Goal: Transaction & Acquisition: Obtain resource

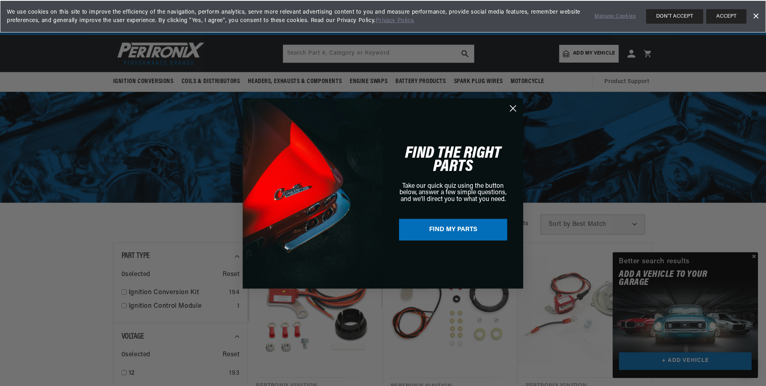
scroll to position [0, 501]
click at [756, 256] on div "Close dialog FIND THE RIGHT PARTS Take our quick quiz using the button below, a…" at bounding box center [383, 193] width 767 height 386
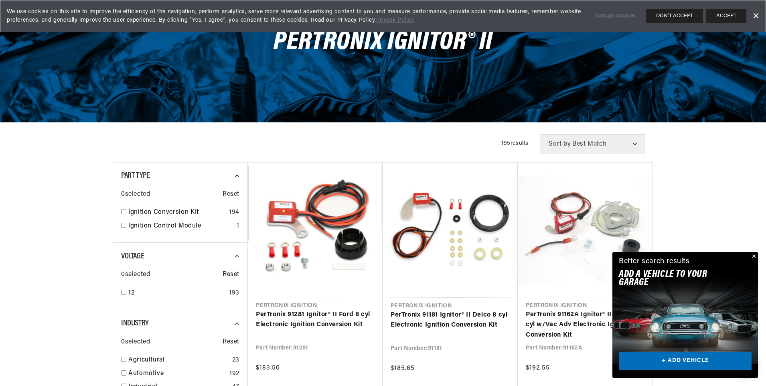
scroll to position [0, 1002]
click at [681, 358] on link "+ ADD VEHICLE" at bounding box center [685, 361] width 133 height 18
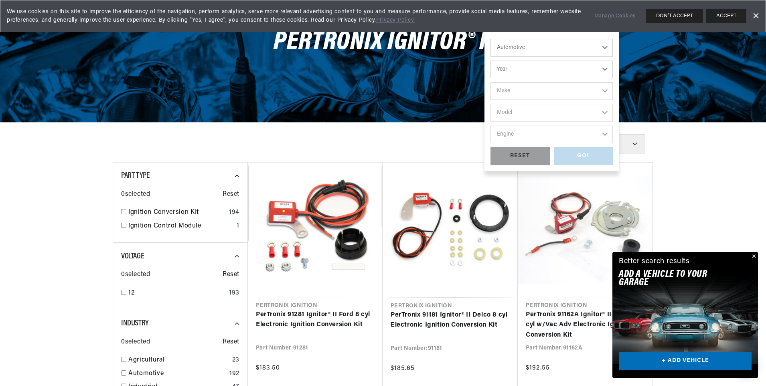
scroll to position [0, 0]
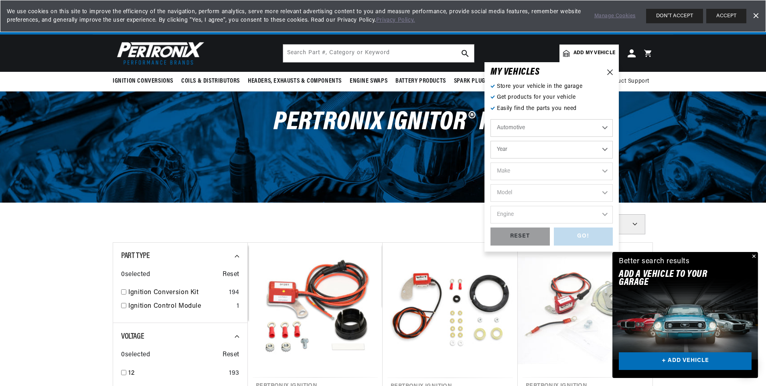
click at [603, 128] on select "Automotive Agricultural Industrial Marine Motorcycle" at bounding box center [552, 128] width 122 height 18
click at [603, 156] on select "Year 2022 2021 2020 2019 2018 2017 2016 2015 2014 2013 2012 2011 2010 2009 2008…" at bounding box center [552, 150] width 122 height 18
select select "1966"
click at [491, 141] on select "Year 2022 2021 2020 2019 2018 2017 2016 2015 2014 2013 2012 2011 2010 2009 2008…" at bounding box center [552, 150] width 122 height 18
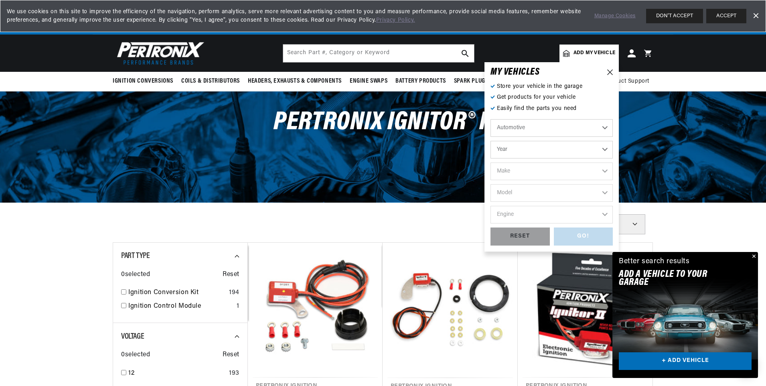
select select "1966"
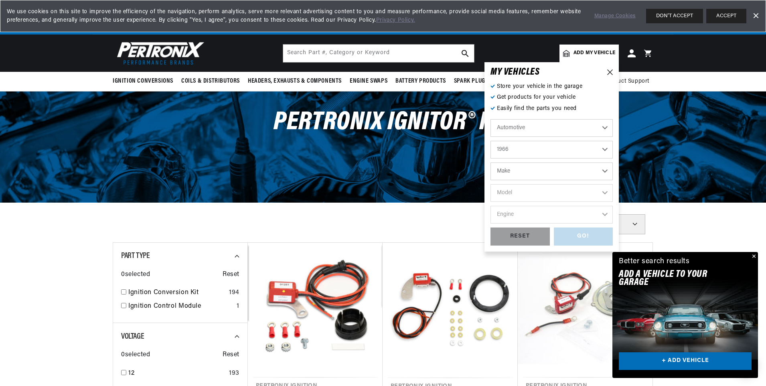
click at [594, 173] on select "Make Alfa Romeo American Motors Aston Martin Austin Austin Healey Avanti Bentle…" at bounding box center [552, 172] width 122 height 18
select select "Ford"
click at [491, 163] on select "Make Alfa Romeo American Motors Aston Martin Austin Austin Healey Avanti Bentle…" at bounding box center [552, 172] width 122 height 18
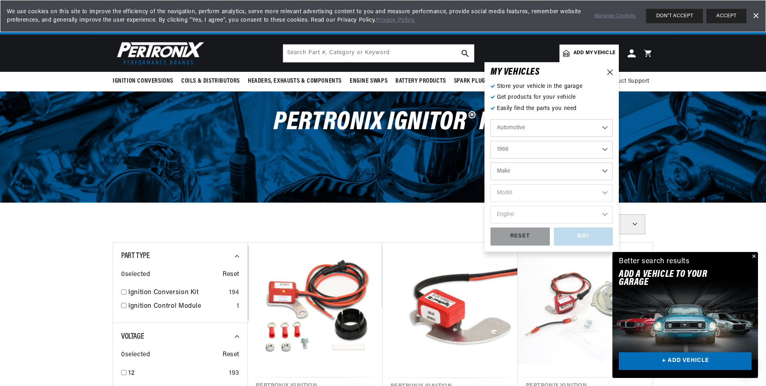
select select "Ford"
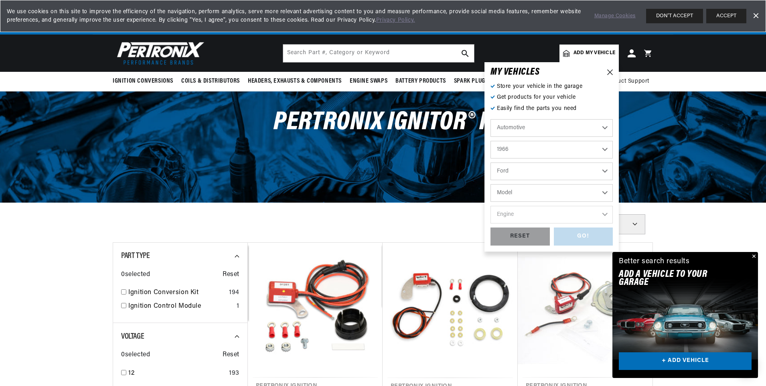
click at [592, 192] on select "Model Bronco Club Wagon Country Sedan Country Squire Custom Custom 500 Econolin…" at bounding box center [552, 193] width 122 height 18
select select "Mustang"
click at [491, 184] on select "Model Bronco Club Wagon Country Sedan Country Squire Custom Custom 500 Econolin…" at bounding box center [552, 193] width 122 height 18
select select "Mustang"
click at [585, 213] on select "Engine 4.1L 4.3L 170cid / 2.8L 200cid / 3.3L 289cid / 4.7L 302cid / 5.0L 351W 3…" at bounding box center [552, 215] width 122 height 18
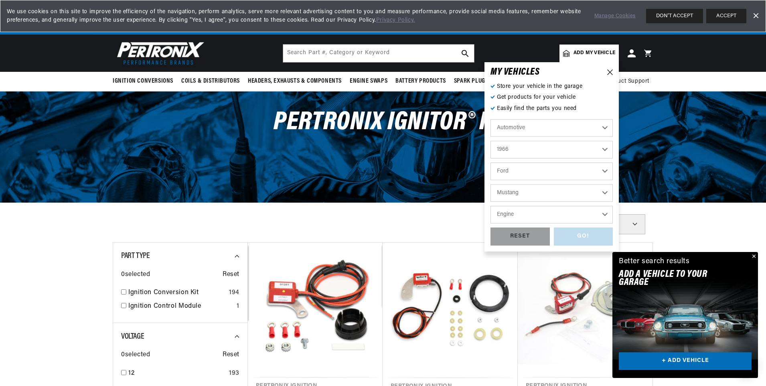
scroll to position [0, 501]
select select "289cid-4.7L"
click at [491, 206] on select "Engine 4.1L 4.3L 170cid / 2.8L 200cid / 3.3L 289cid / 4.7L 302cid / 5.0L 351W 3…" at bounding box center [552, 215] width 122 height 18
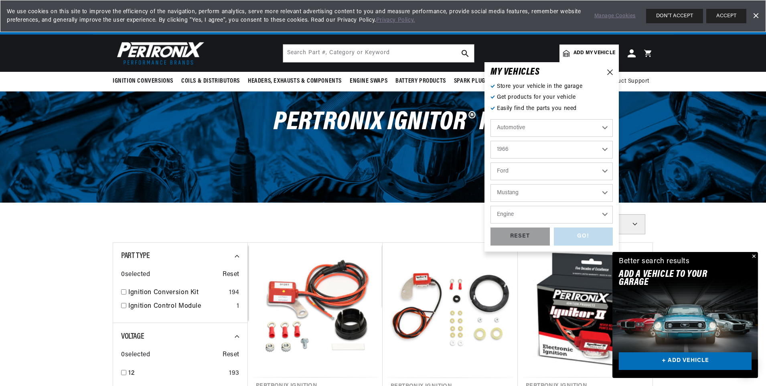
select select "289cid-4.7L"
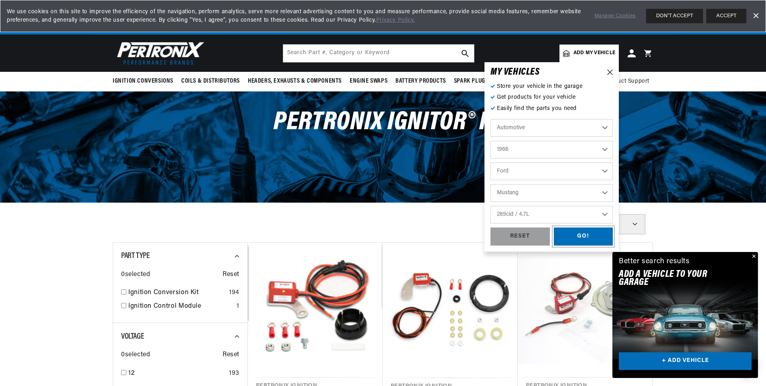
click at [591, 238] on div "GO!" at bounding box center [583, 237] width 59 height 18
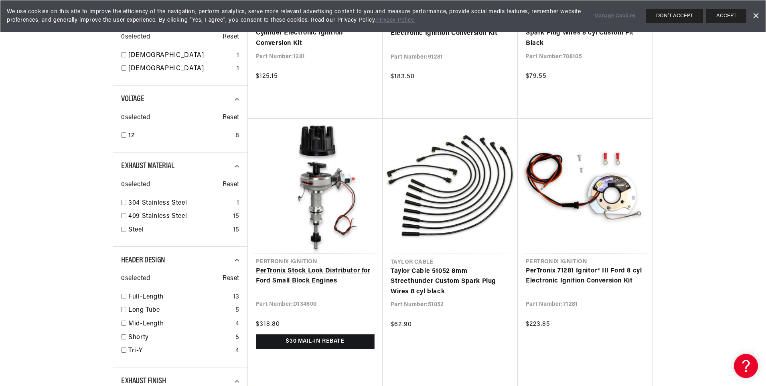
click at [311, 270] on link "PerTronix Stock Look Distributor for Ford Small Block Engines" at bounding box center [315, 276] width 119 height 20
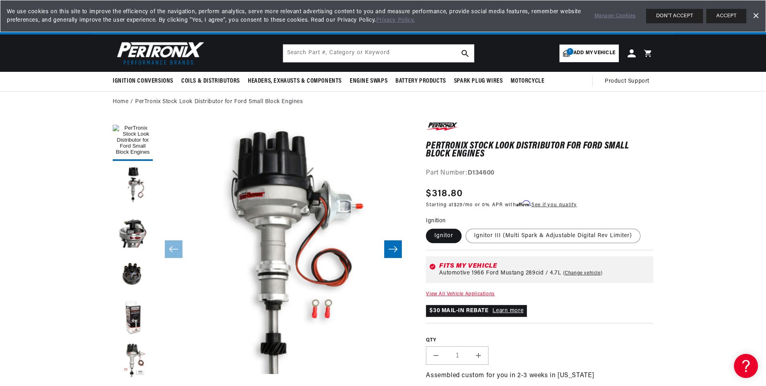
click at [391, 248] on icon "Slide right" at bounding box center [393, 249] width 10 height 8
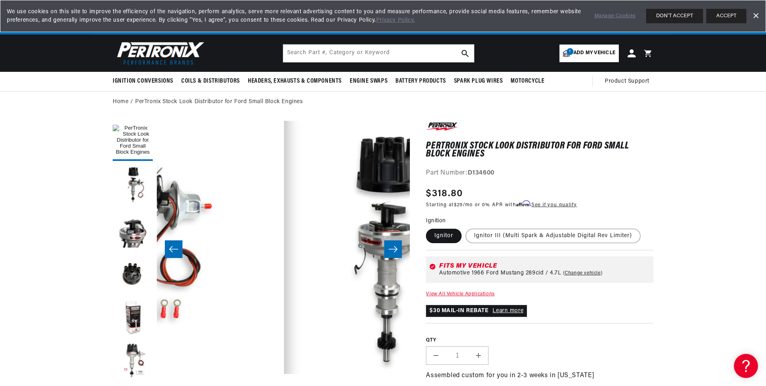
scroll to position [0, 253]
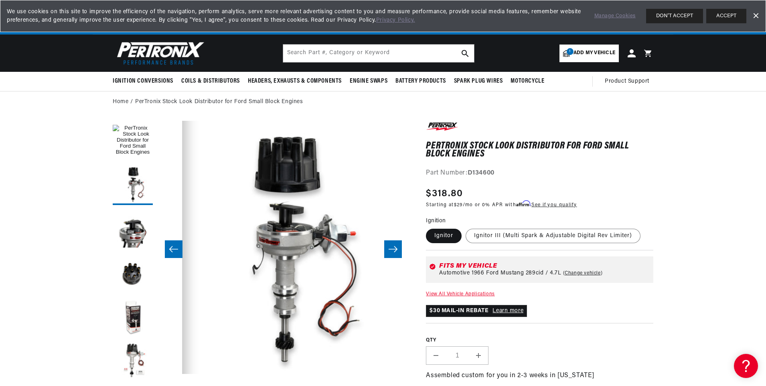
click at [392, 249] on icon "Slide right" at bounding box center [393, 249] width 10 height 8
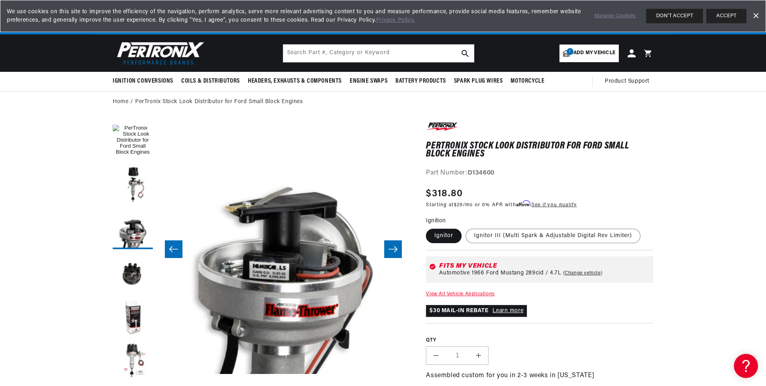
scroll to position [0, 1002]
click at [394, 249] on icon "Slide right" at bounding box center [393, 249] width 10 height 8
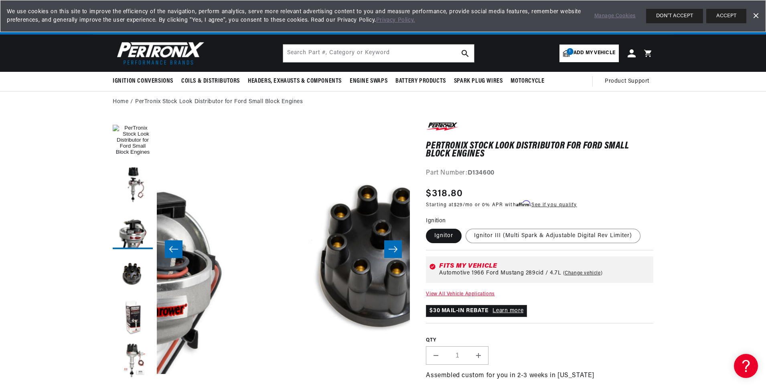
scroll to position [0, 760]
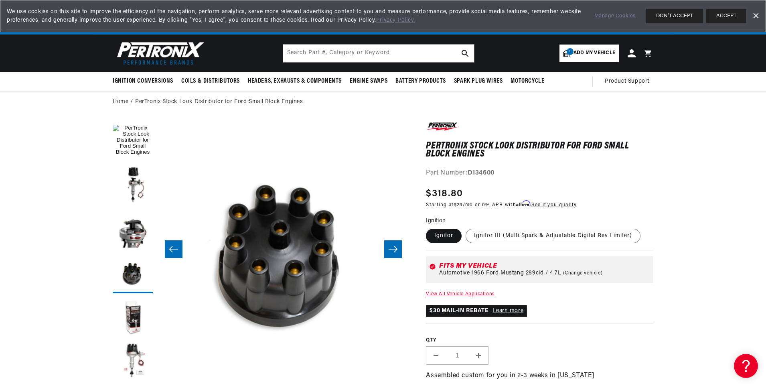
click at [394, 249] on icon "Slide right" at bounding box center [393, 249] width 10 height 8
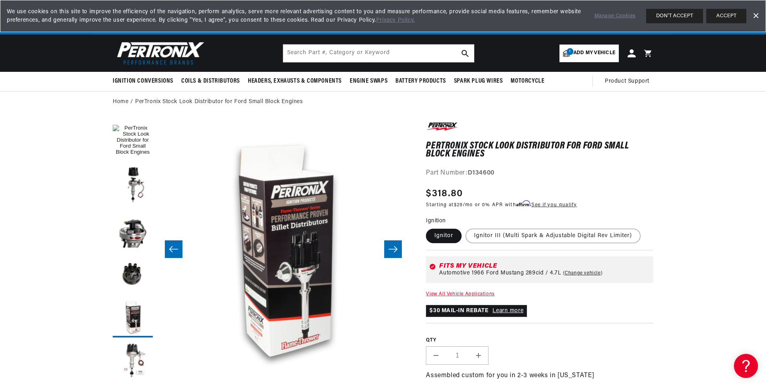
click at [394, 249] on icon "Slide right" at bounding box center [393, 249] width 10 height 8
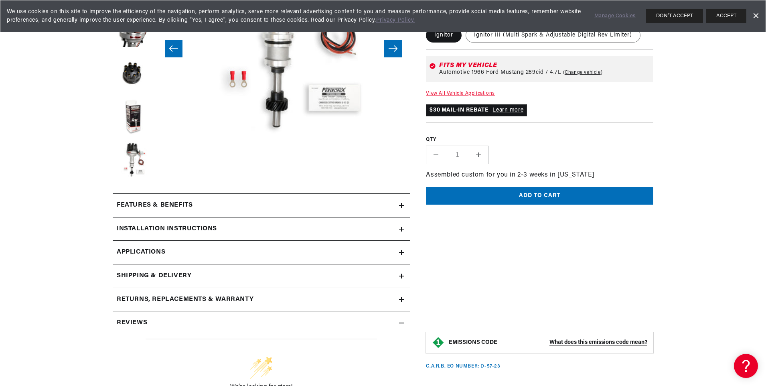
scroll to position [241, 0]
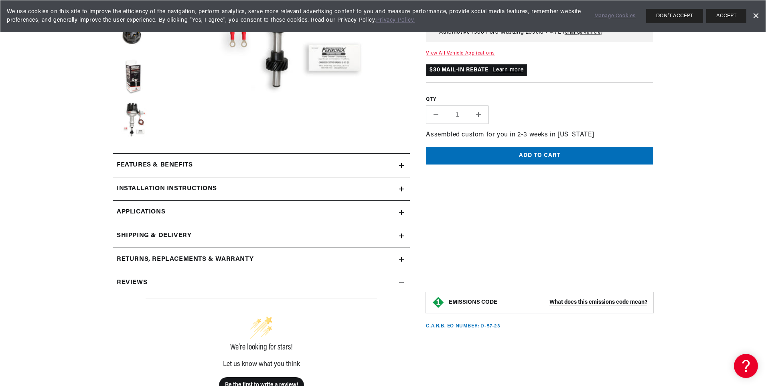
click at [398, 165] on div "Features & Benefits" at bounding box center [256, 165] width 286 height 10
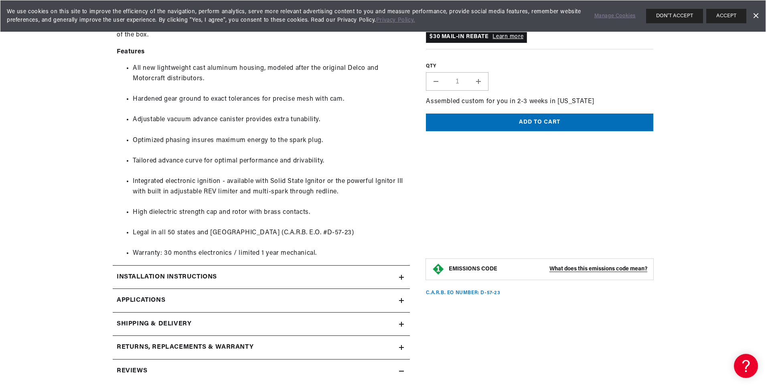
scroll to position [642, 0]
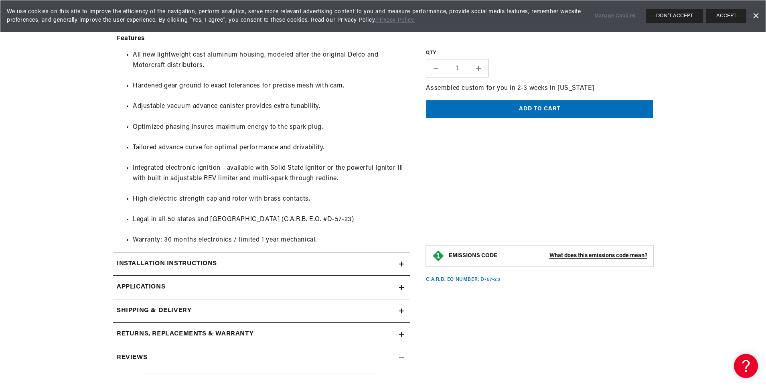
click at [148, 267] on h2 "Installation instructions" at bounding box center [167, 264] width 100 height 10
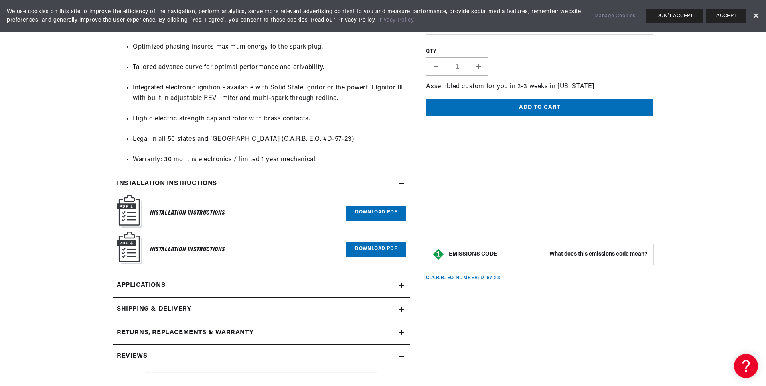
scroll to position [0, 0]
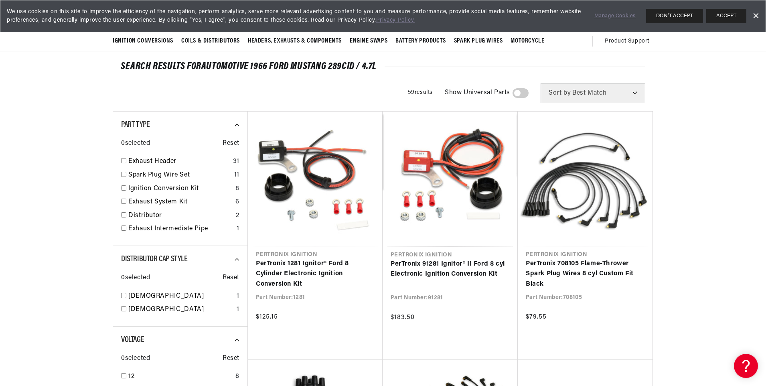
scroll to position [80, 0]
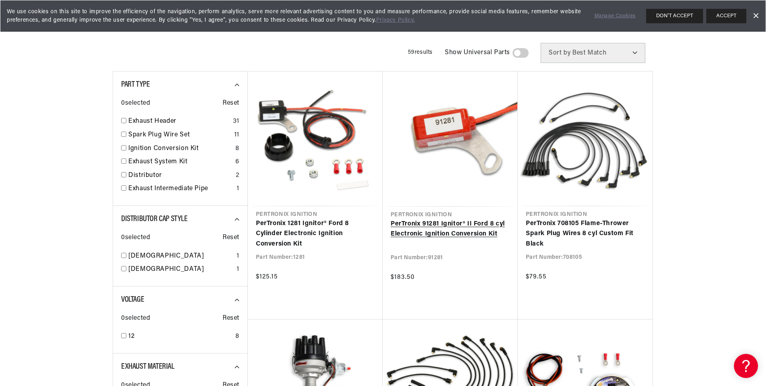
click at [440, 226] on link "PerTronix 91281 Ignitor® II Ford 8 cyl Electronic Ignition Conversion Kit" at bounding box center [450, 229] width 119 height 20
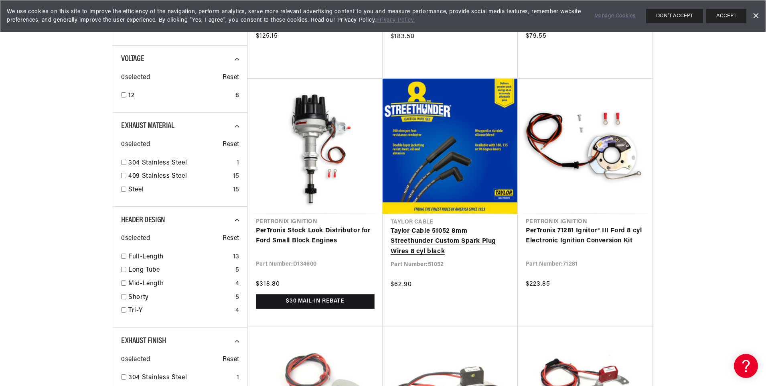
scroll to position [0, 501]
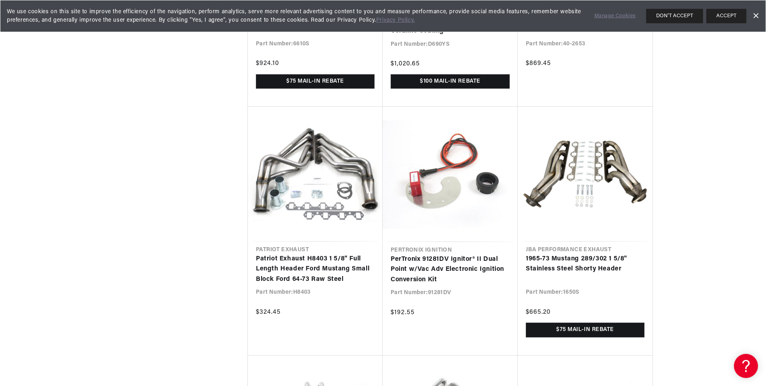
scroll to position [2046, 0]
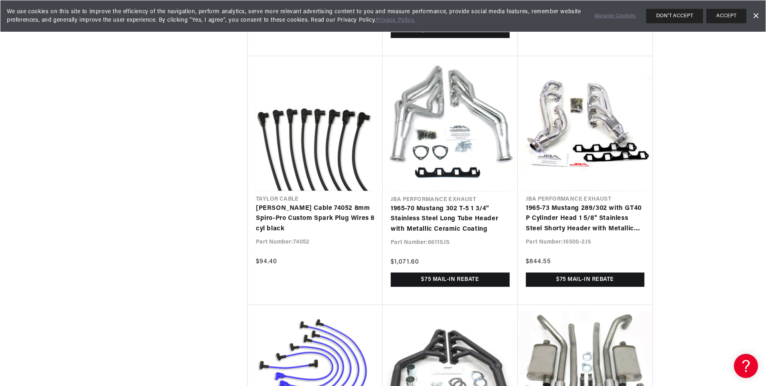
scroll to position [0, 623]
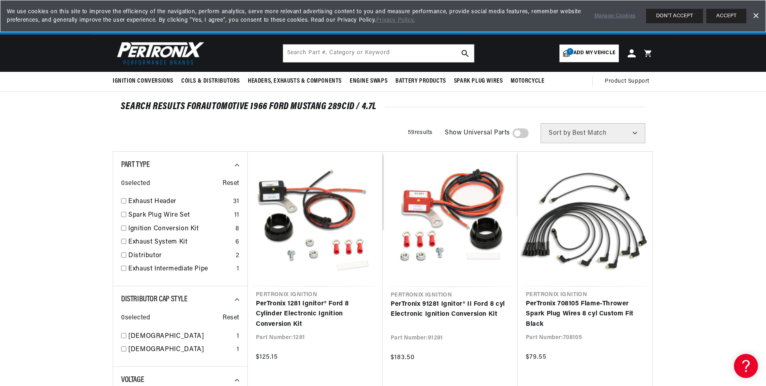
drag, startPoint x: 686, startPoint y: 215, endPoint x: 670, endPoint y: 72, distance: 143.7
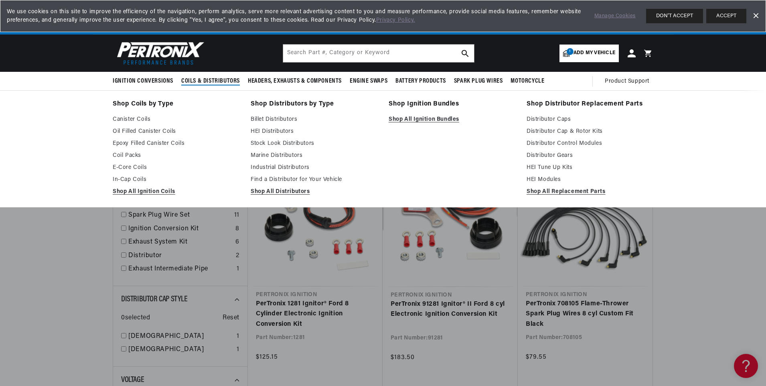
scroll to position [0, 1002]
click at [142, 102] on link "Shop Coils by Type" at bounding box center [176, 104] width 127 height 11
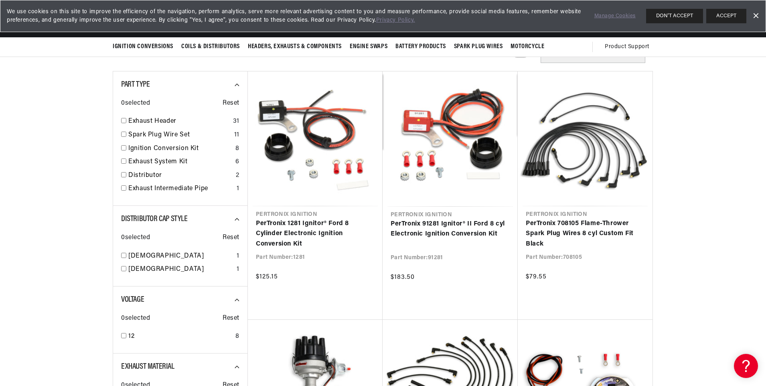
scroll to position [0, 0]
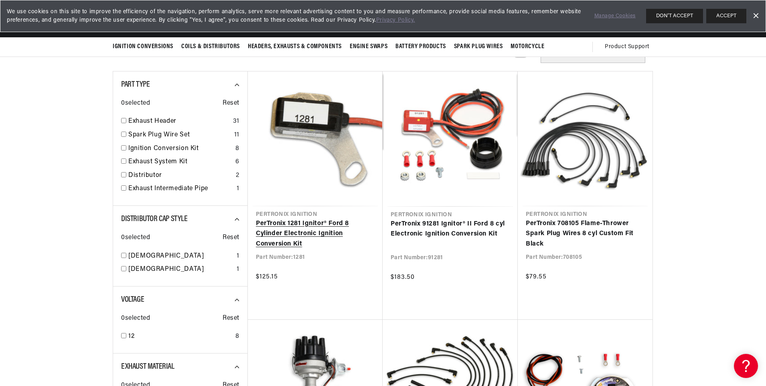
click at [319, 219] on link "PerTronix 1281 Ignitor® Ford 8 Cylinder Electronic Ignition Conversion Kit" at bounding box center [315, 234] width 119 height 31
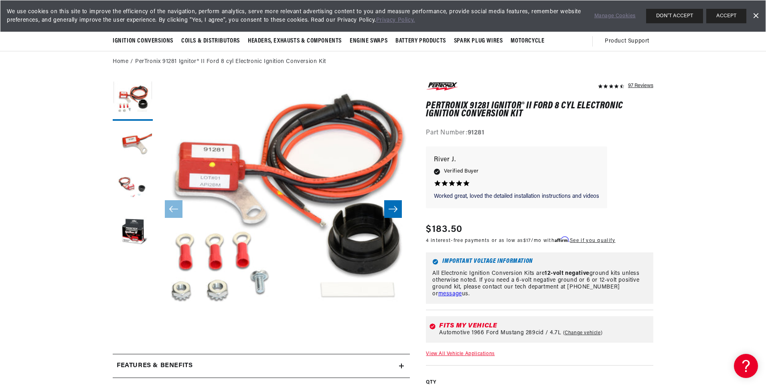
scroll to position [0, 501]
click at [392, 210] on icon "Slide right" at bounding box center [393, 209] width 10 height 8
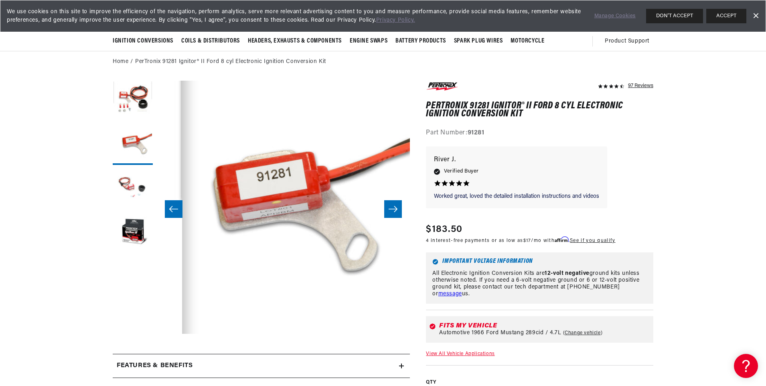
click at [392, 210] on icon "Slide right" at bounding box center [393, 209] width 10 height 8
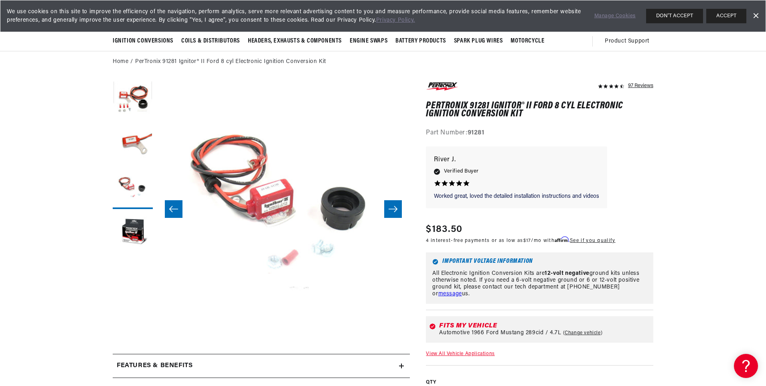
click at [392, 210] on icon "Slide right" at bounding box center [393, 209] width 10 height 8
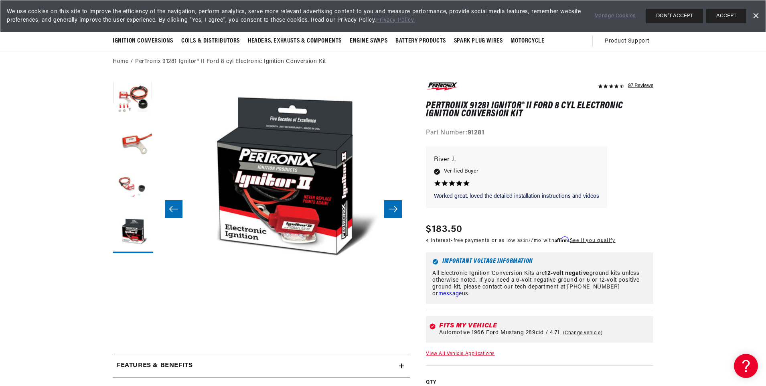
scroll to position [0, 1002]
click at [392, 210] on icon "Slide right" at bounding box center [393, 209] width 10 height 8
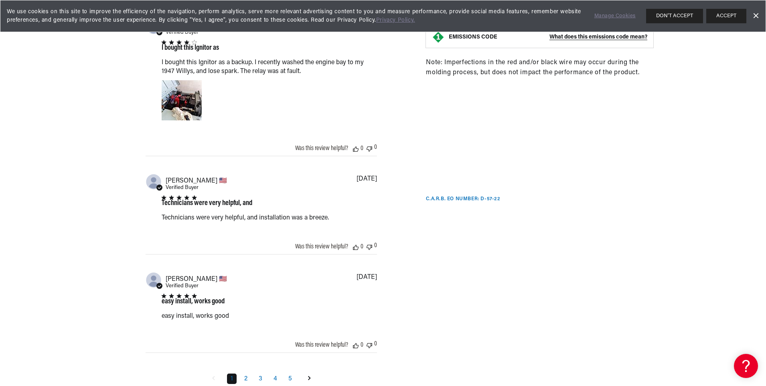
scroll to position [0, 0]
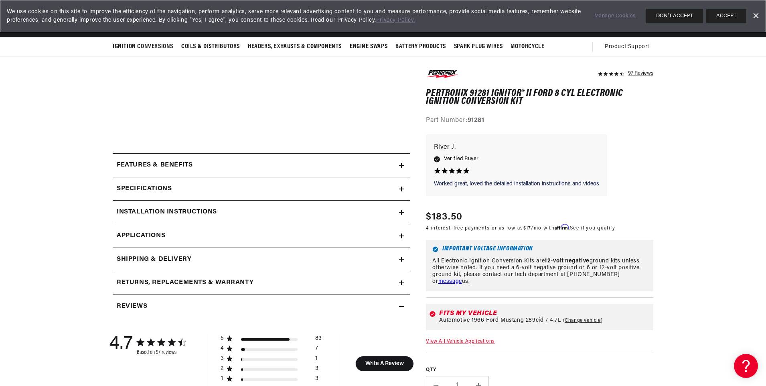
click at [393, 168] on div "Features & Benefits" at bounding box center [256, 165] width 286 height 10
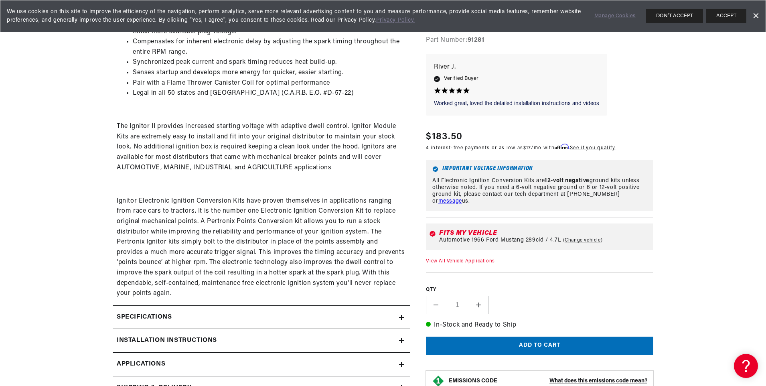
scroll to position [441, 0]
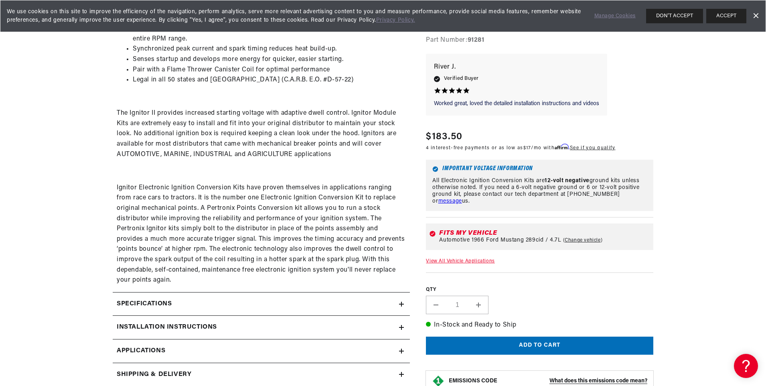
click at [134, 299] on h2 "Specifications" at bounding box center [144, 304] width 55 height 10
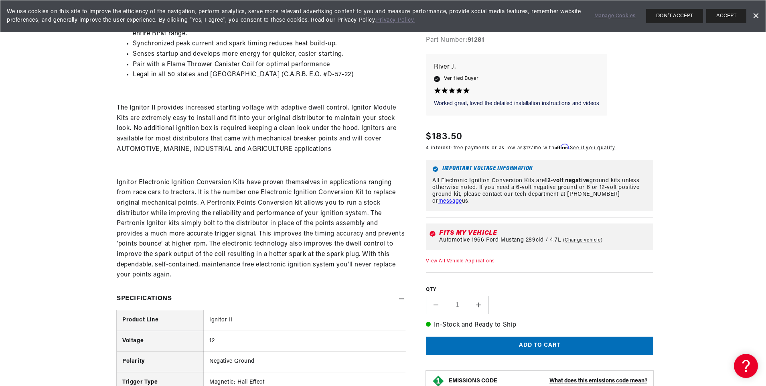
scroll to position [0, 210]
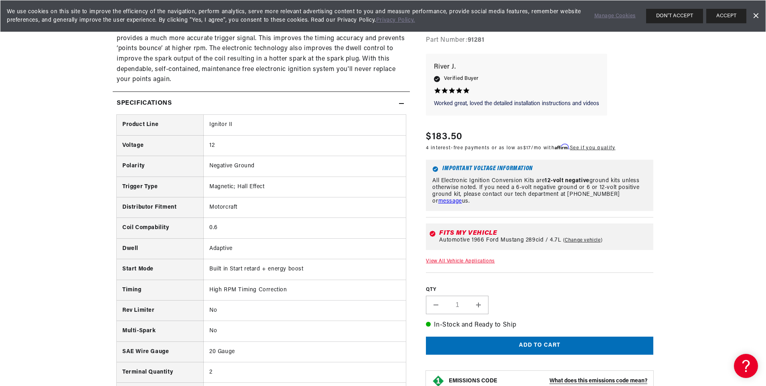
click at [404, 103] on icon at bounding box center [401, 103] width 5 height 5
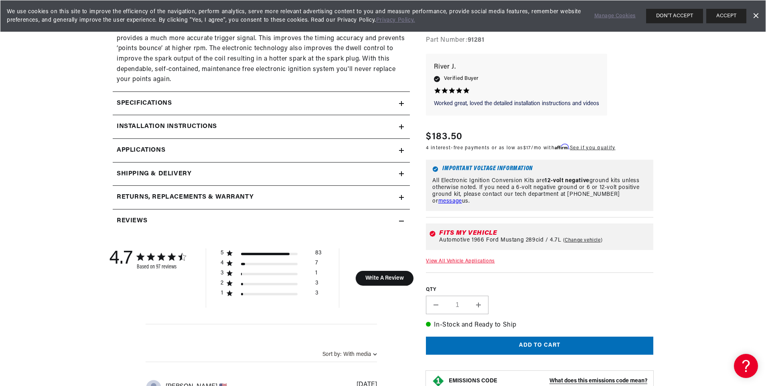
scroll to position [0, 1002]
click at [343, 152] on link "Applications" at bounding box center [261, 151] width 297 height 24
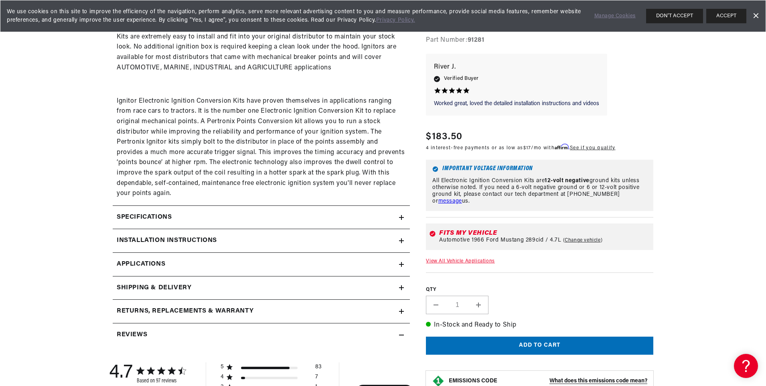
click at [401, 245] on summary "Installation instructions" at bounding box center [261, 240] width 297 height 23
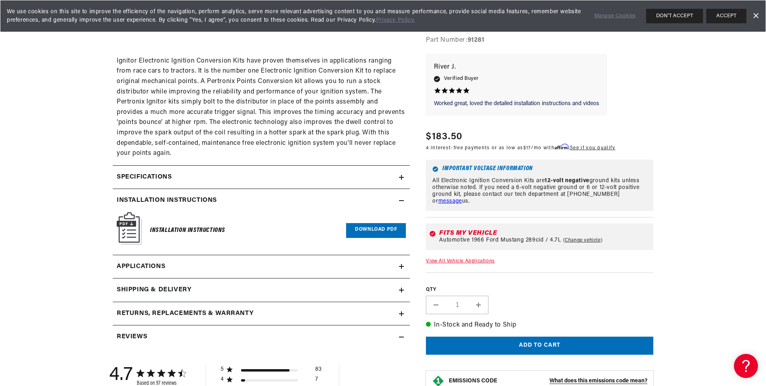
click at [376, 232] on link "Download PDF" at bounding box center [376, 230] width 60 height 15
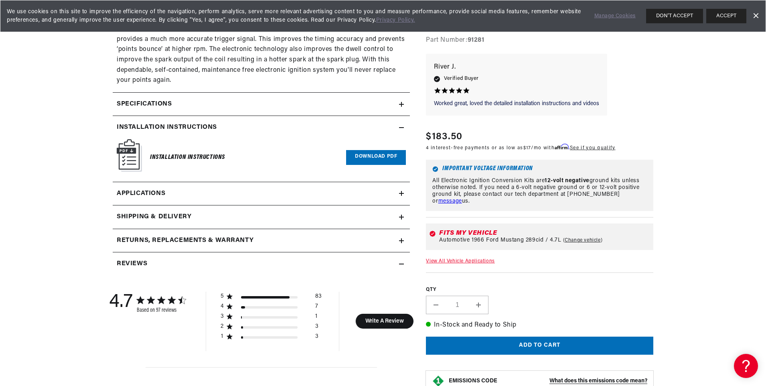
scroll to position [642, 0]
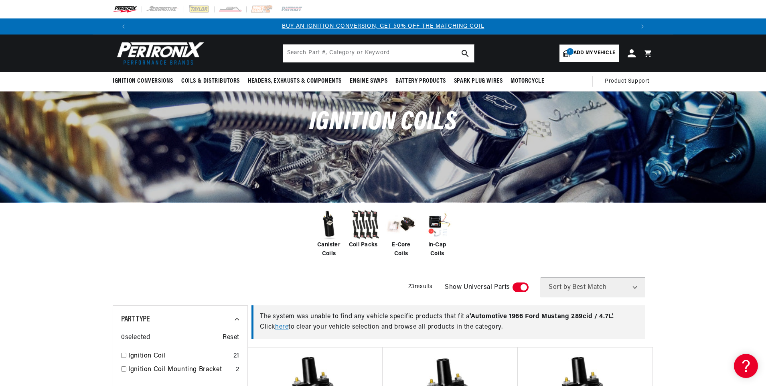
scroll to position [201, 0]
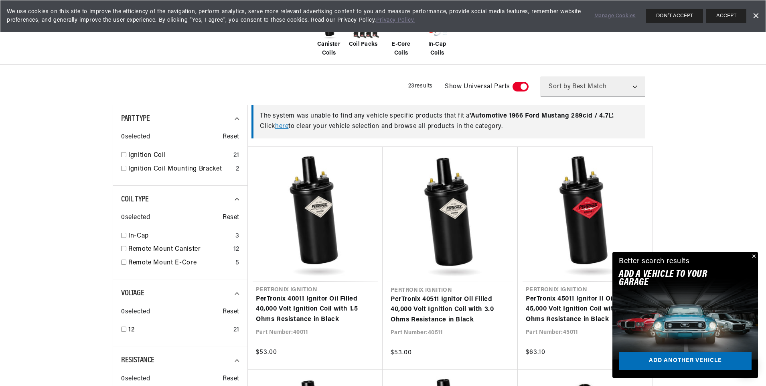
click at [753, 257] on button "Close" at bounding box center [754, 257] width 10 height 10
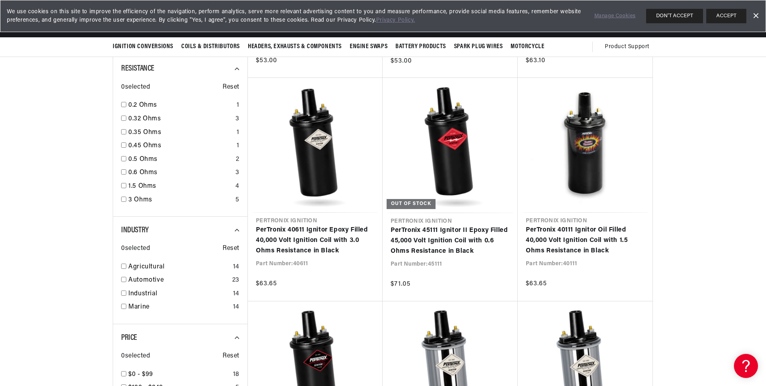
scroll to position [482, 0]
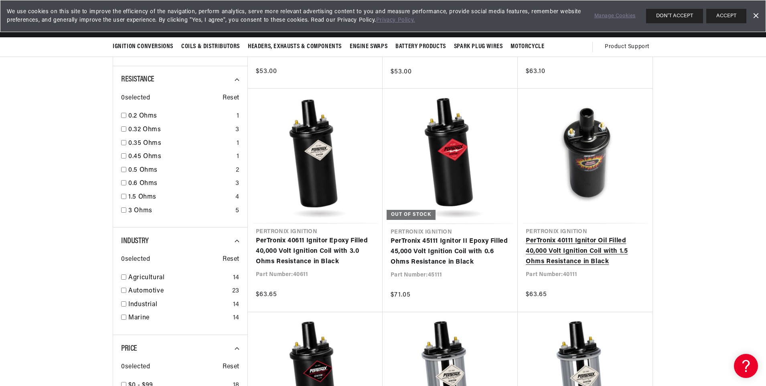
click at [591, 236] on link "PerTronix 40111 Ignitor Oil Filled 40,000 Volt Ignition Coil with 1.5 Ohms Resi…" at bounding box center [585, 251] width 119 height 31
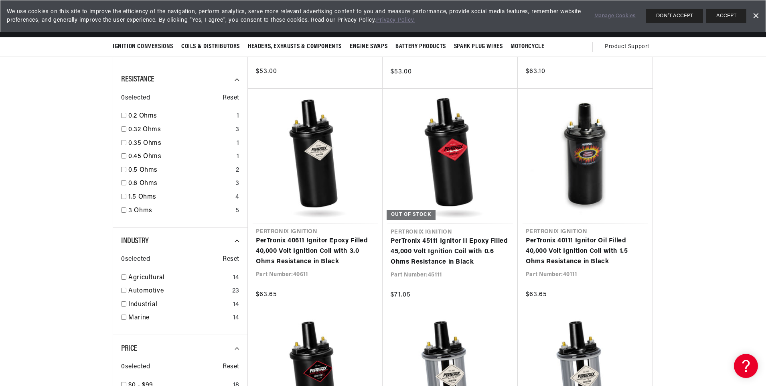
click at [723, 16] on button "ACCEPT" at bounding box center [727, 16] width 40 height 14
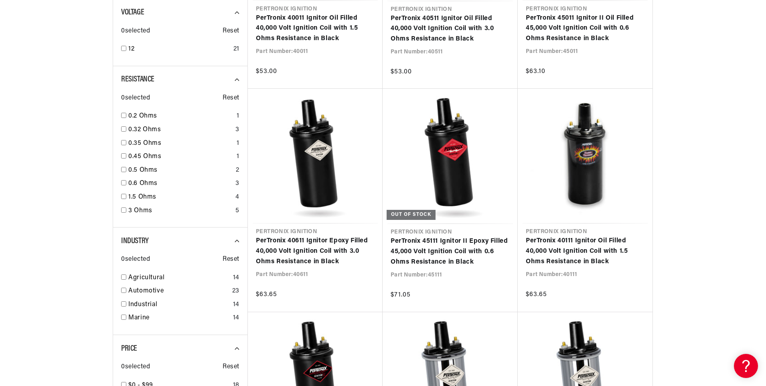
scroll to position [0, 210]
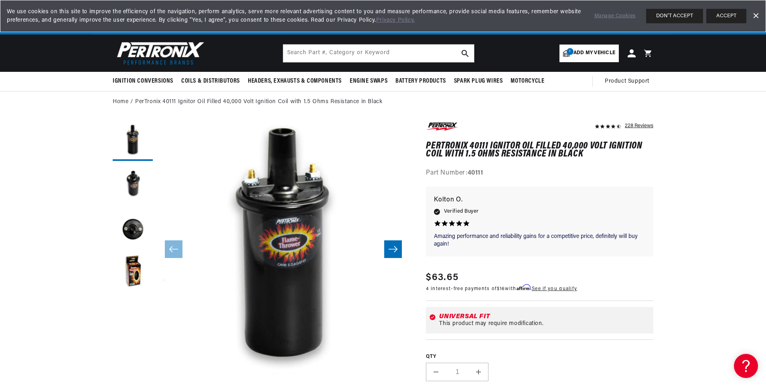
click at [391, 249] on icon "Slide right" at bounding box center [393, 249] width 9 height 6
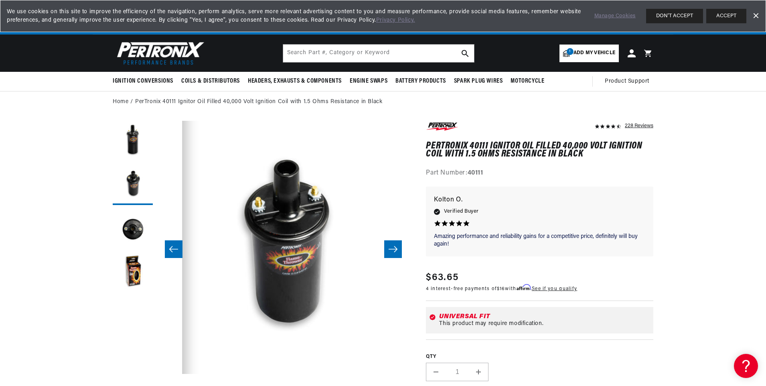
click at [391, 249] on icon "Slide right" at bounding box center [393, 249] width 9 height 6
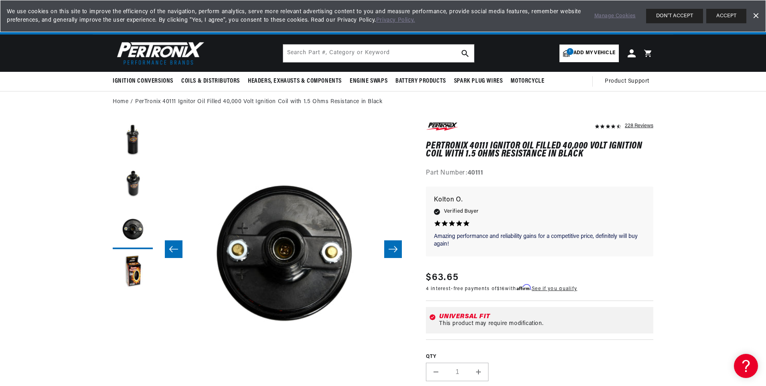
click at [391, 249] on icon "Slide right" at bounding box center [393, 249] width 9 height 6
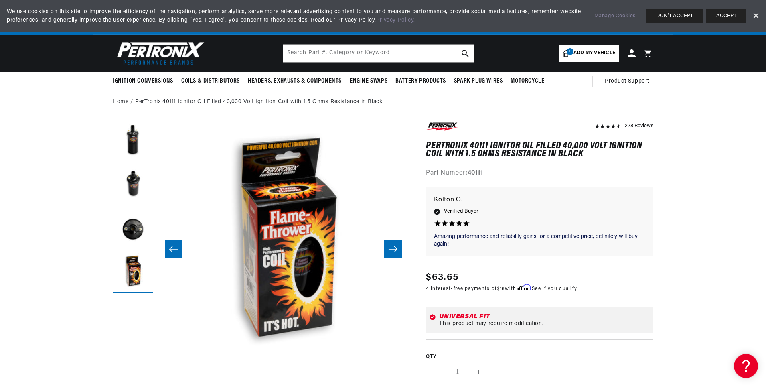
scroll to position [0, 501]
click at [393, 250] on icon "Slide right" at bounding box center [393, 249] width 10 height 8
click at [131, 144] on button "Load image 1 in gallery view" at bounding box center [133, 141] width 40 height 40
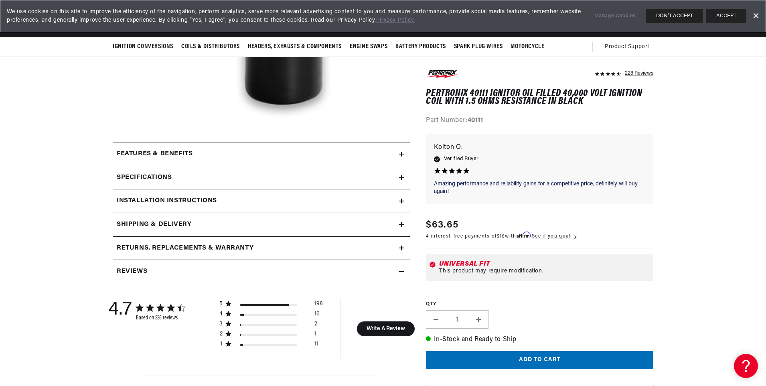
scroll to position [241, 0]
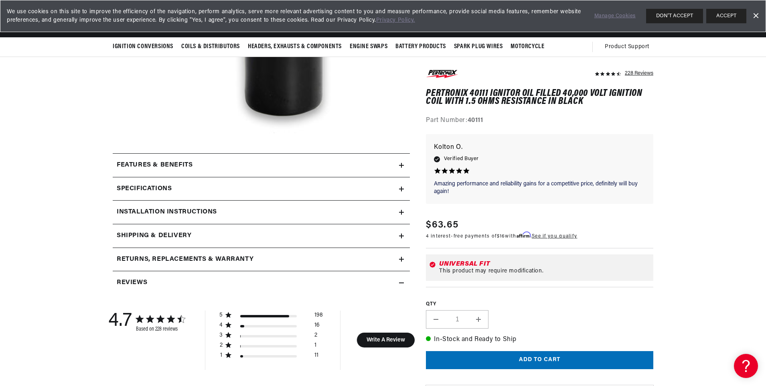
click at [398, 165] on div "Features & Benefits" at bounding box center [256, 165] width 286 height 10
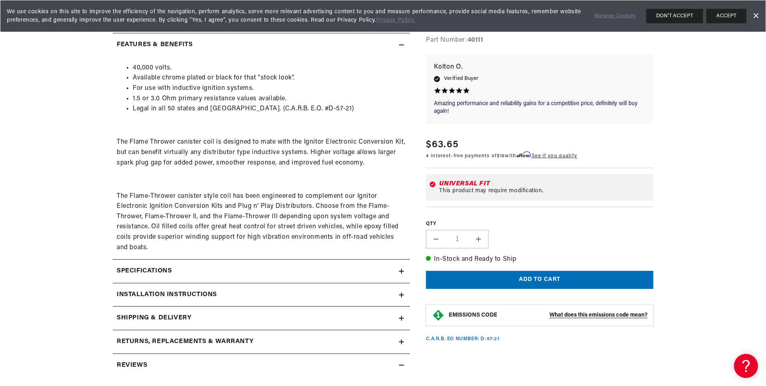
scroll to position [0, 501]
click at [396, 272] on div "Specifications" at bounding box center [256, 271] width 286 height 10
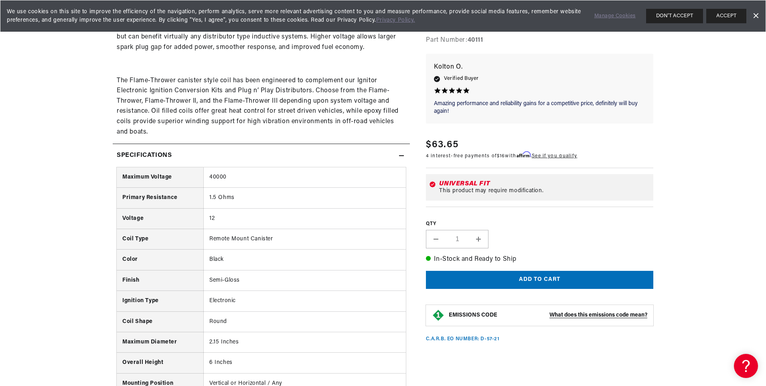
scroll to position [482, 0]
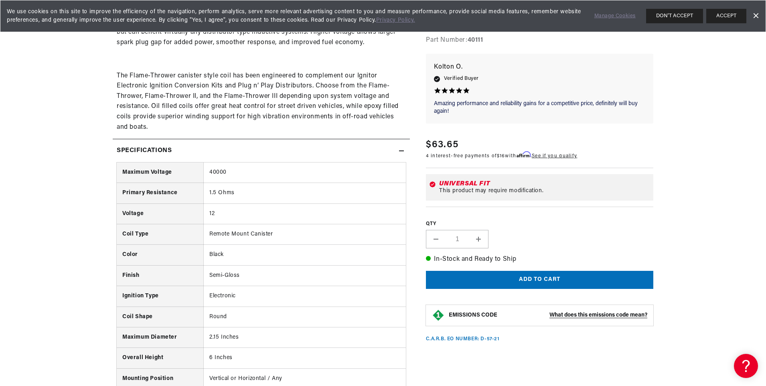
click at [404, 150] on icon at bounding box center [401, 150] width 5 height 5
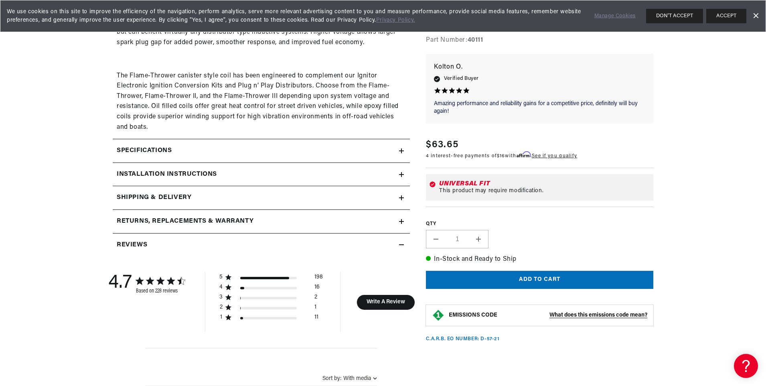
scroll to position [0, 1002]
click at [398, 173] on div "Installation instructions" at bounding box center [256, 174] width 286 height 10
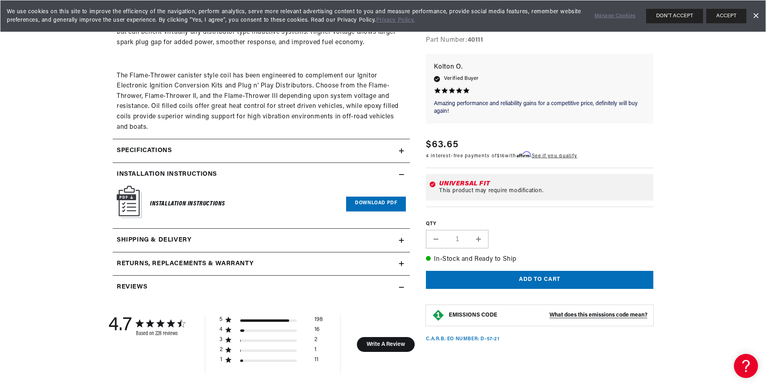
click at [374, 204] on link "Download PDF" at bounding box center [376, 204] width 60 height 15
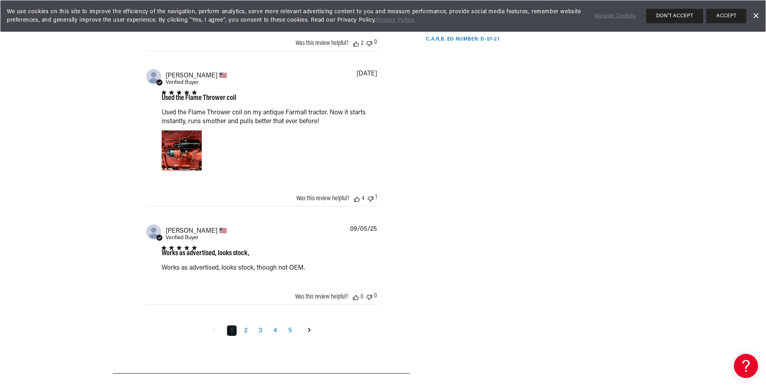
scroll to position [1525, 0]
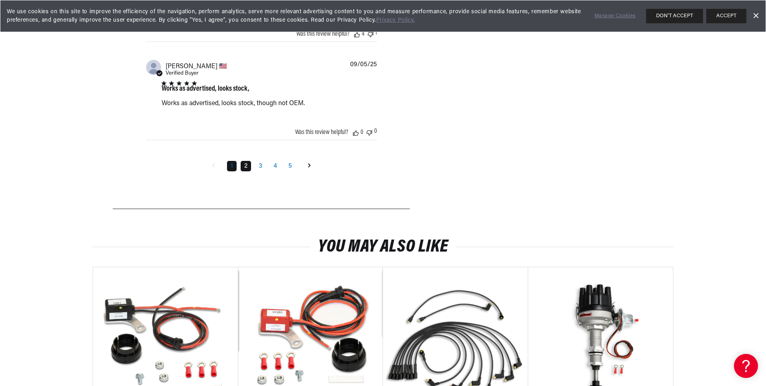
click at [248, 168] on link "2" at bounding box center [246, 166] width 10 height 10
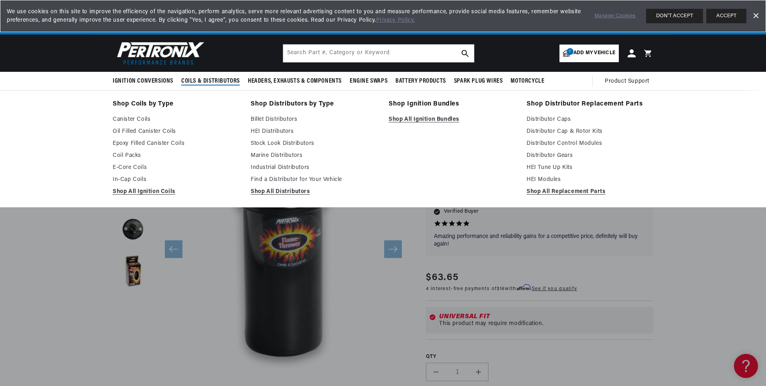
scroll to position [0, 0]
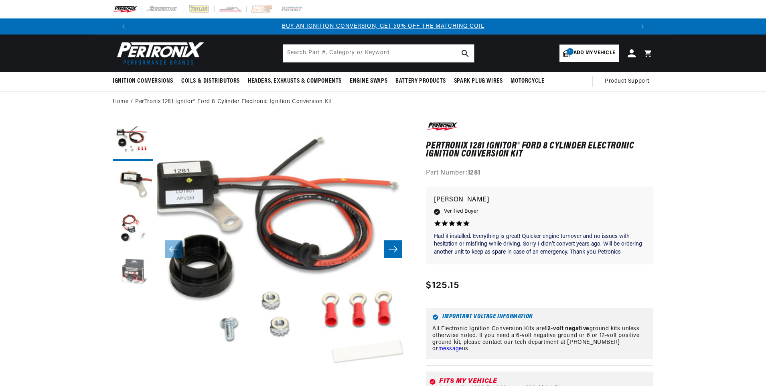
click at [136, 270] on button "Load image 4 in gallery view" at bounding box center [133, 273] width 40 height 40
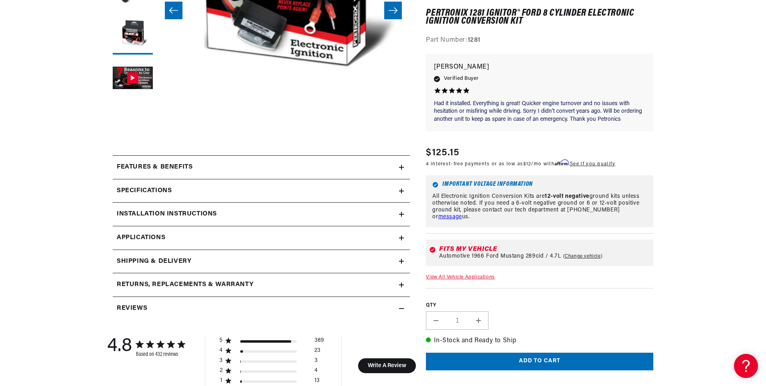
scroll to position [241, 0]
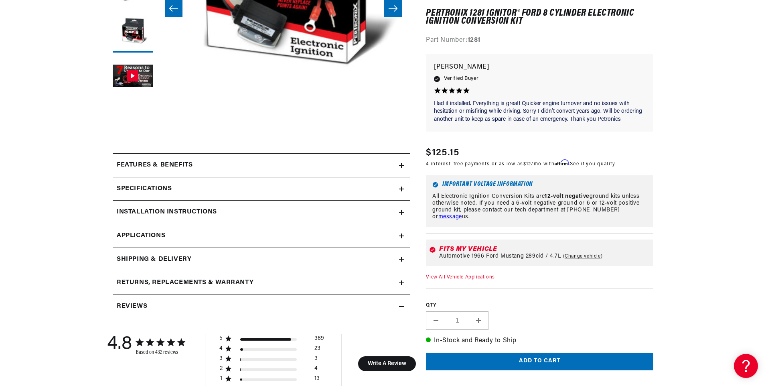
click at [408, 216] on summary "Installation instructions" at bounding box center [261, 212] width 297 height 23
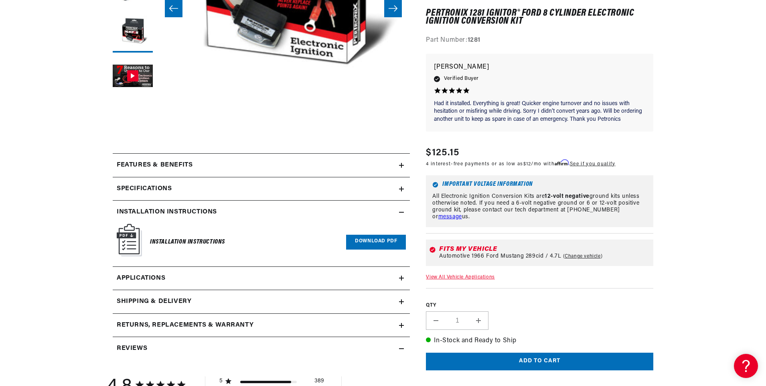
click at [374, 242] on link "Download PDF" at bounding box center [376, 242] width 60 height 15
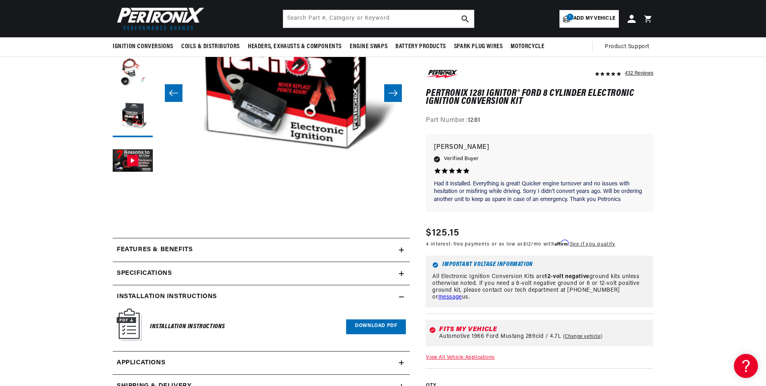
scroll to position [0, 0]
